Goal: Transaction & Acquisition: Purchase product/service

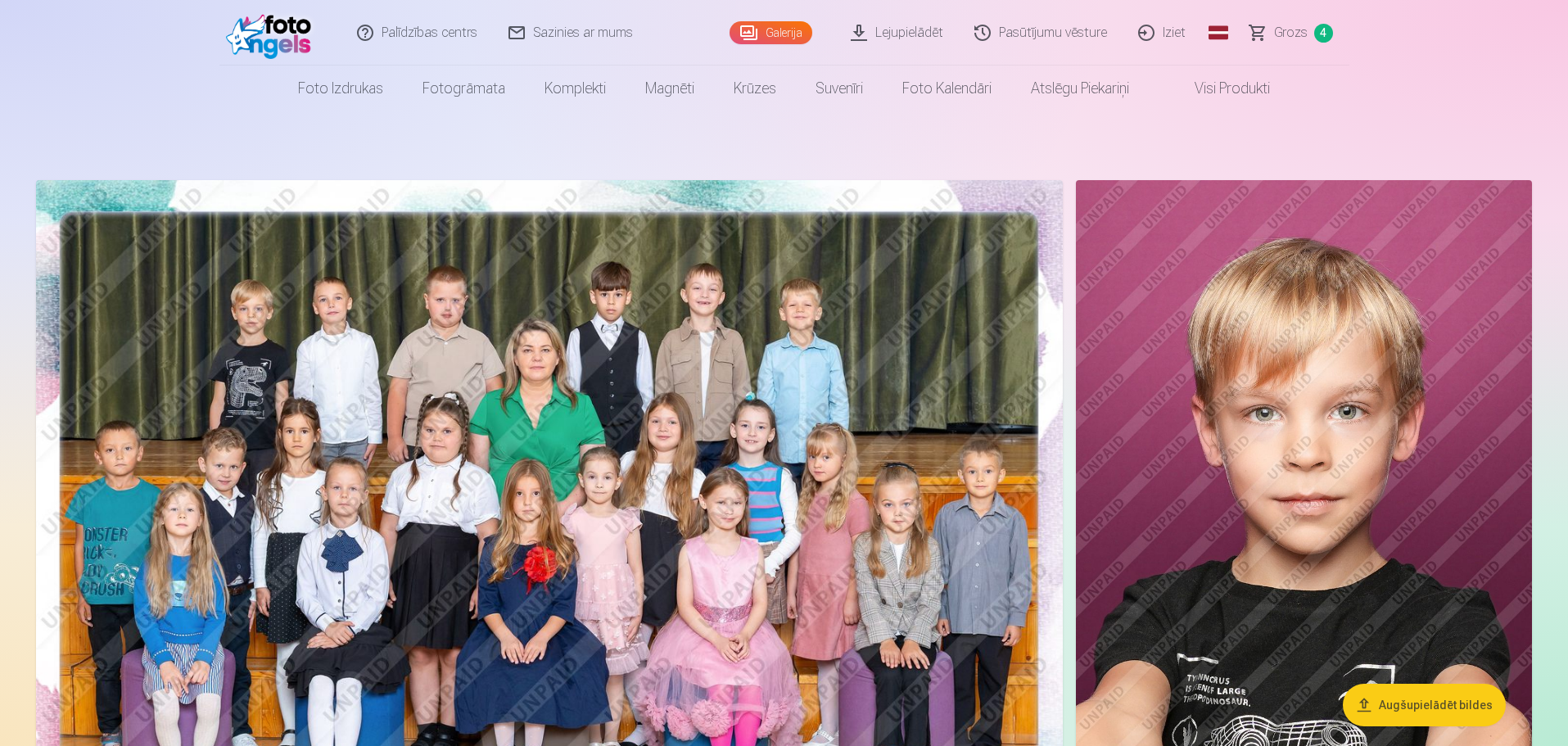
click at [1280, 38] on span "Grozs" at bounding box center [1290, 32] width 33 height 20
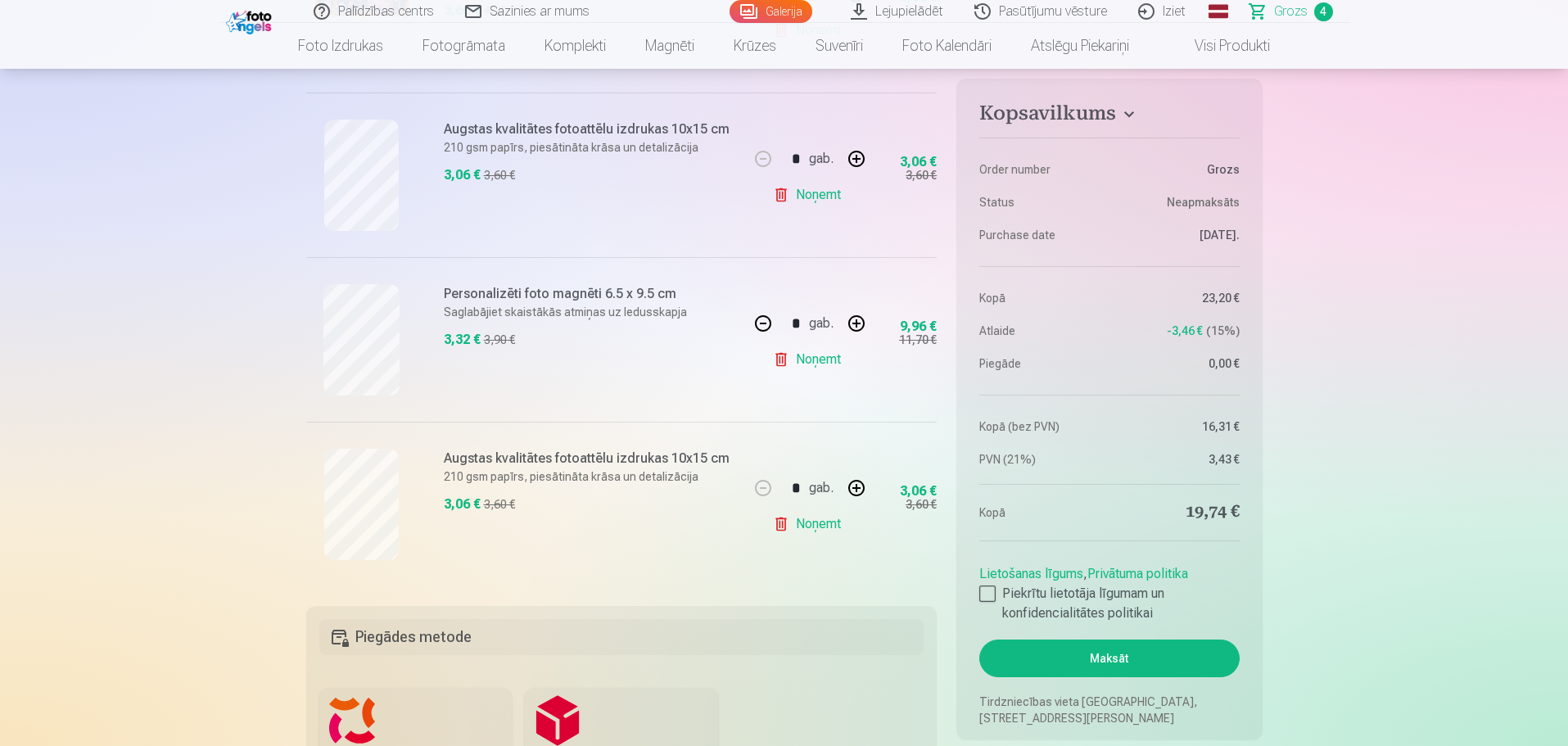
scroll to position [983, 0]
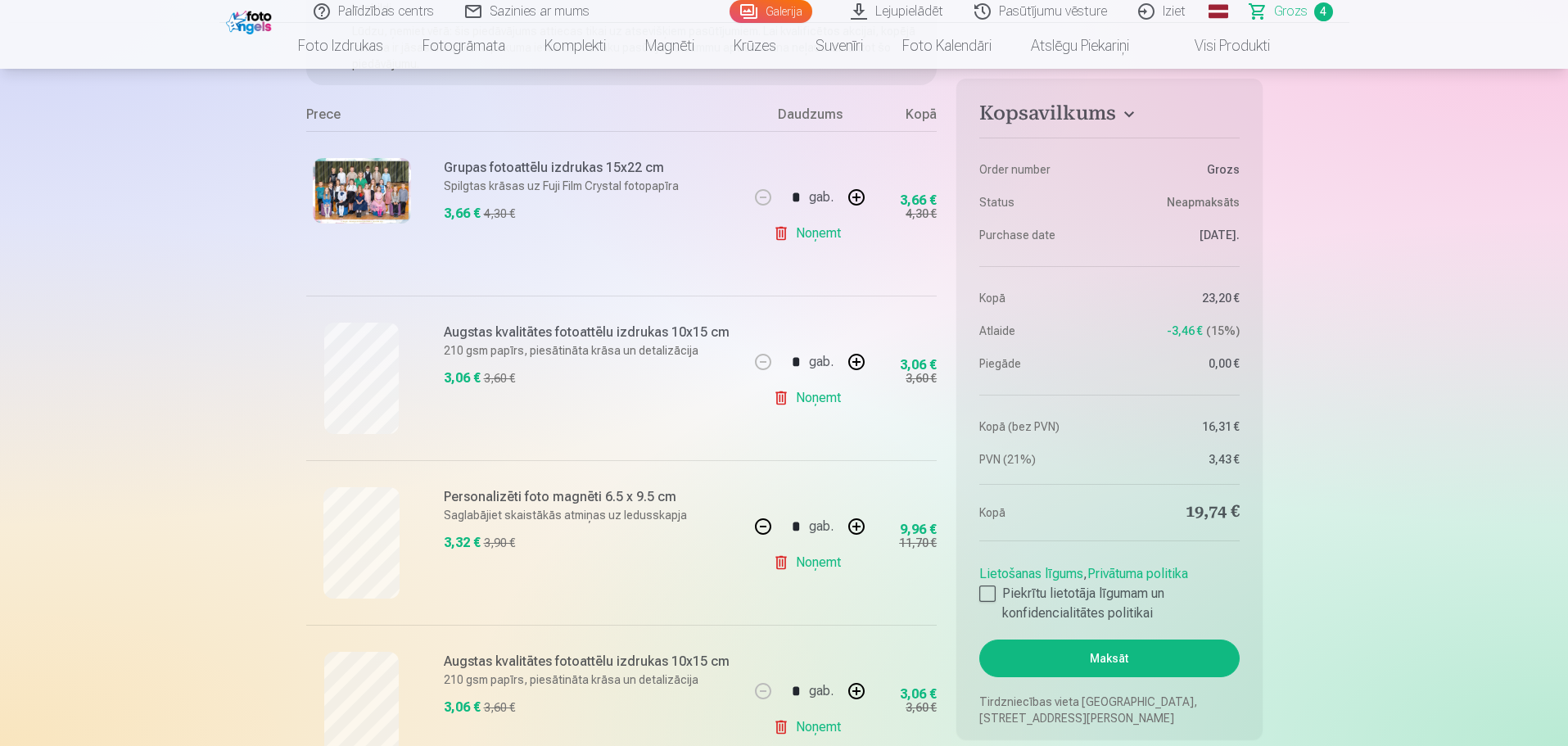
scroll to position [328, 0]
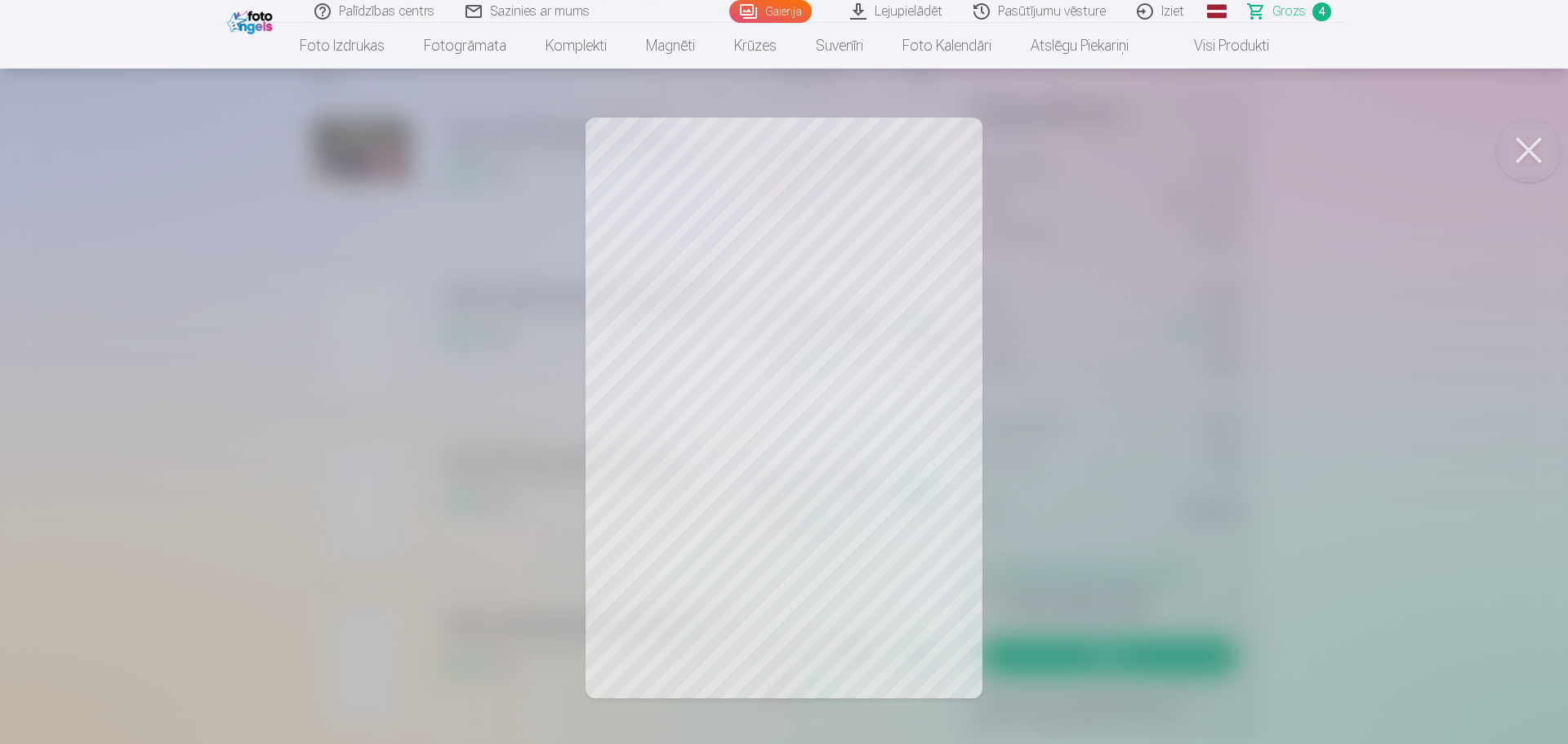
click at [1548, 156] on button at bounding box center [1528, 150] width 65 height 65
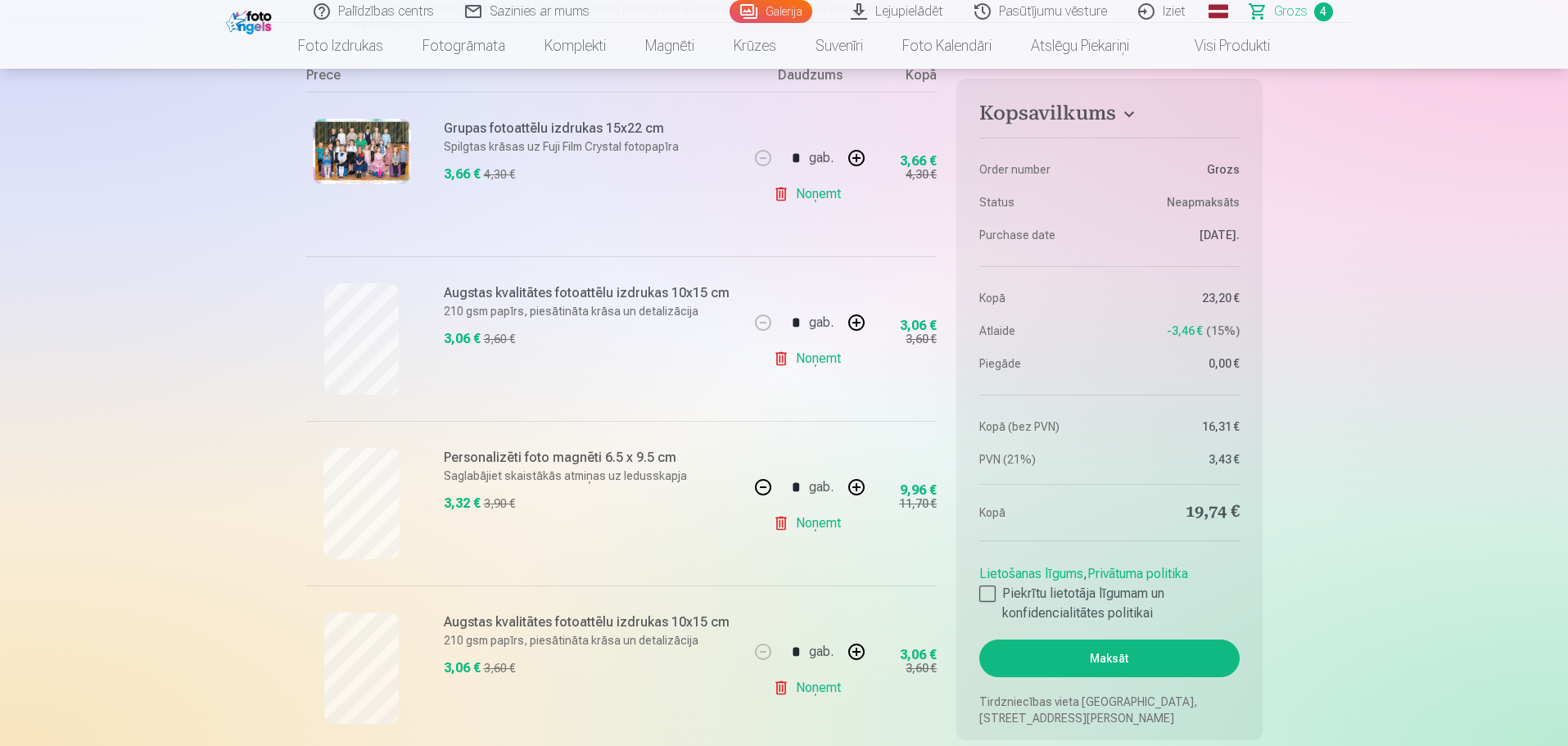
scroll to position [0, 0]
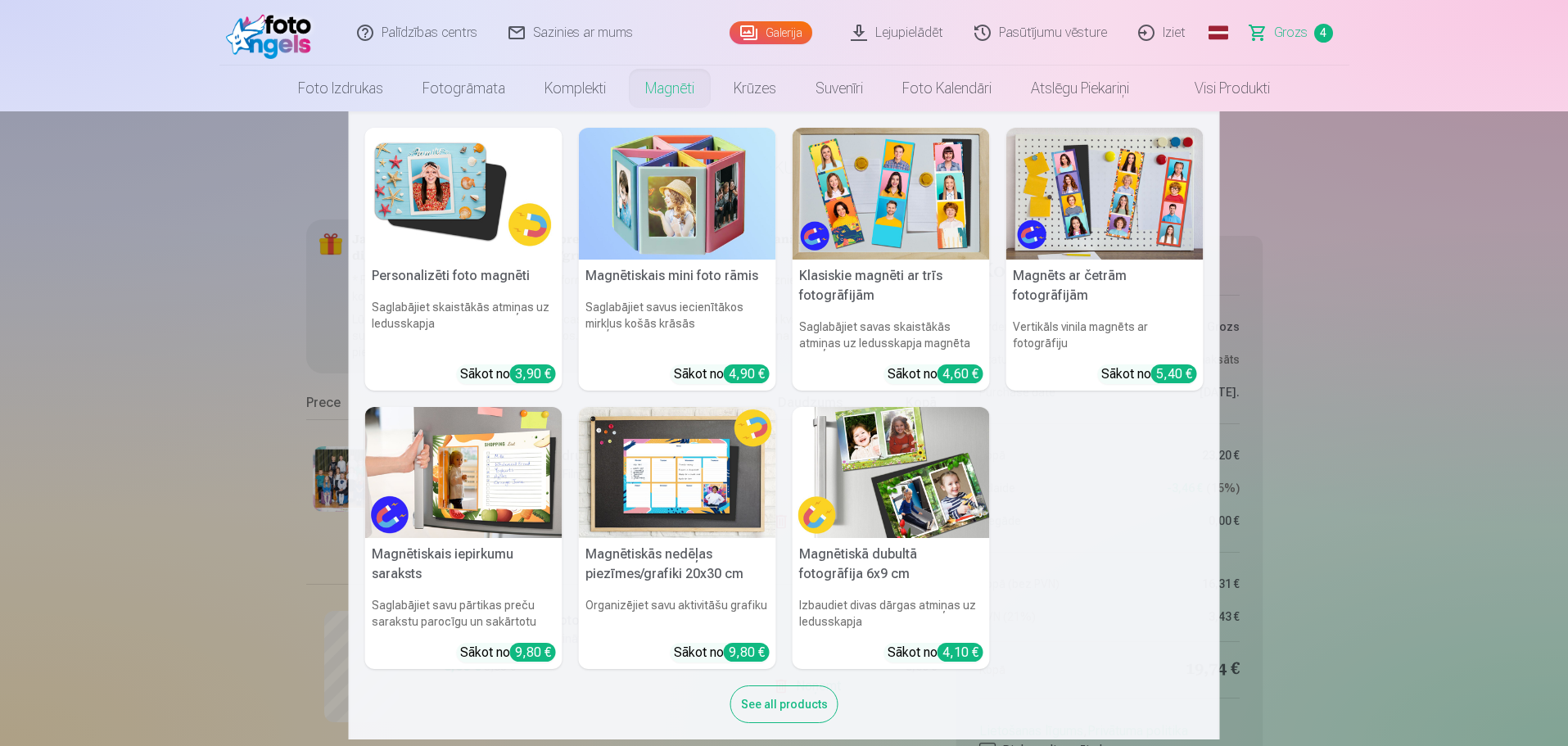
click at [649, 86] on link "Magnēti" at bounding box center [669, 88] width 88 height 46
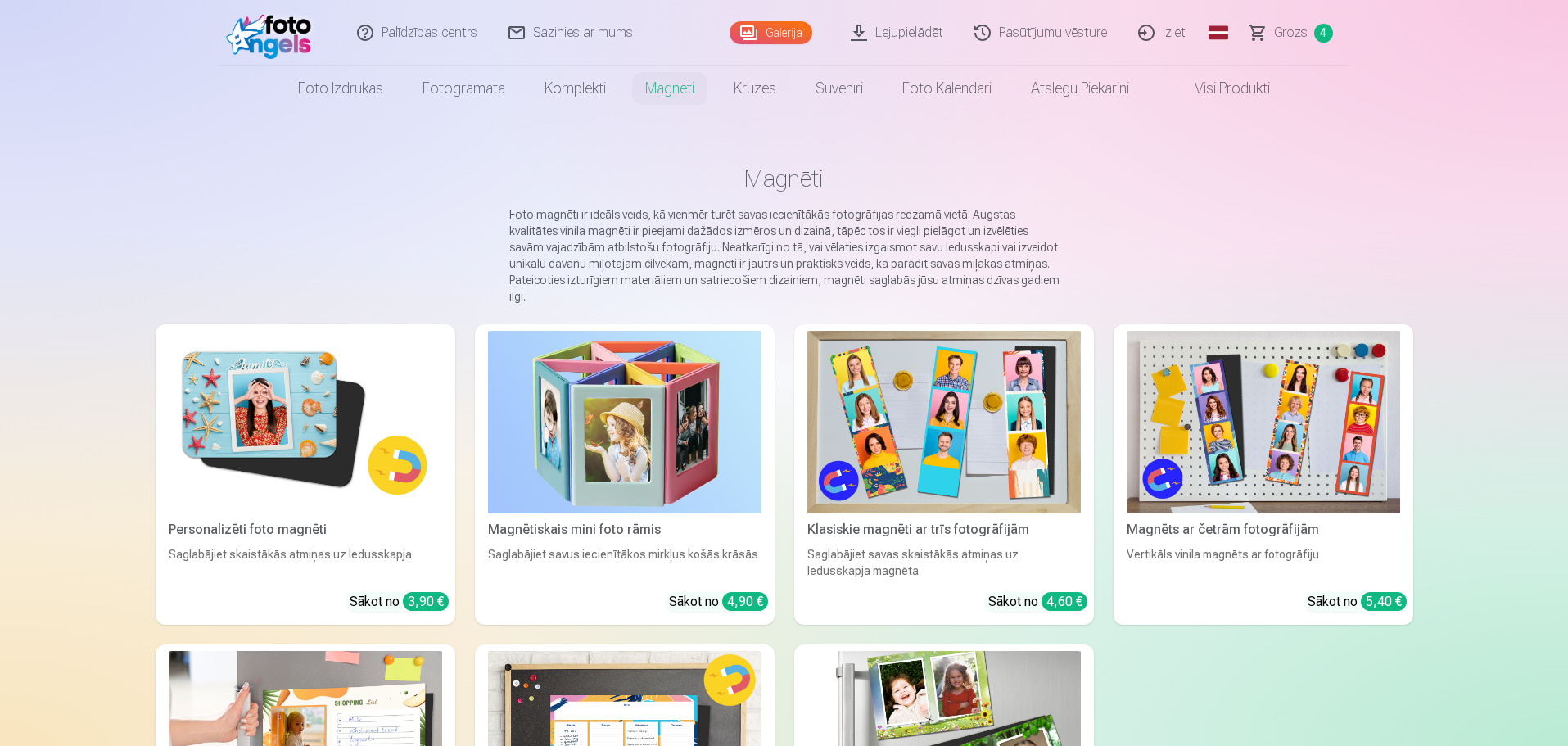
click at [316, 404] on img at bounding box center [305, 422] width 274 height 182
